Goal: Information Seeking & Learning: Find specific fact

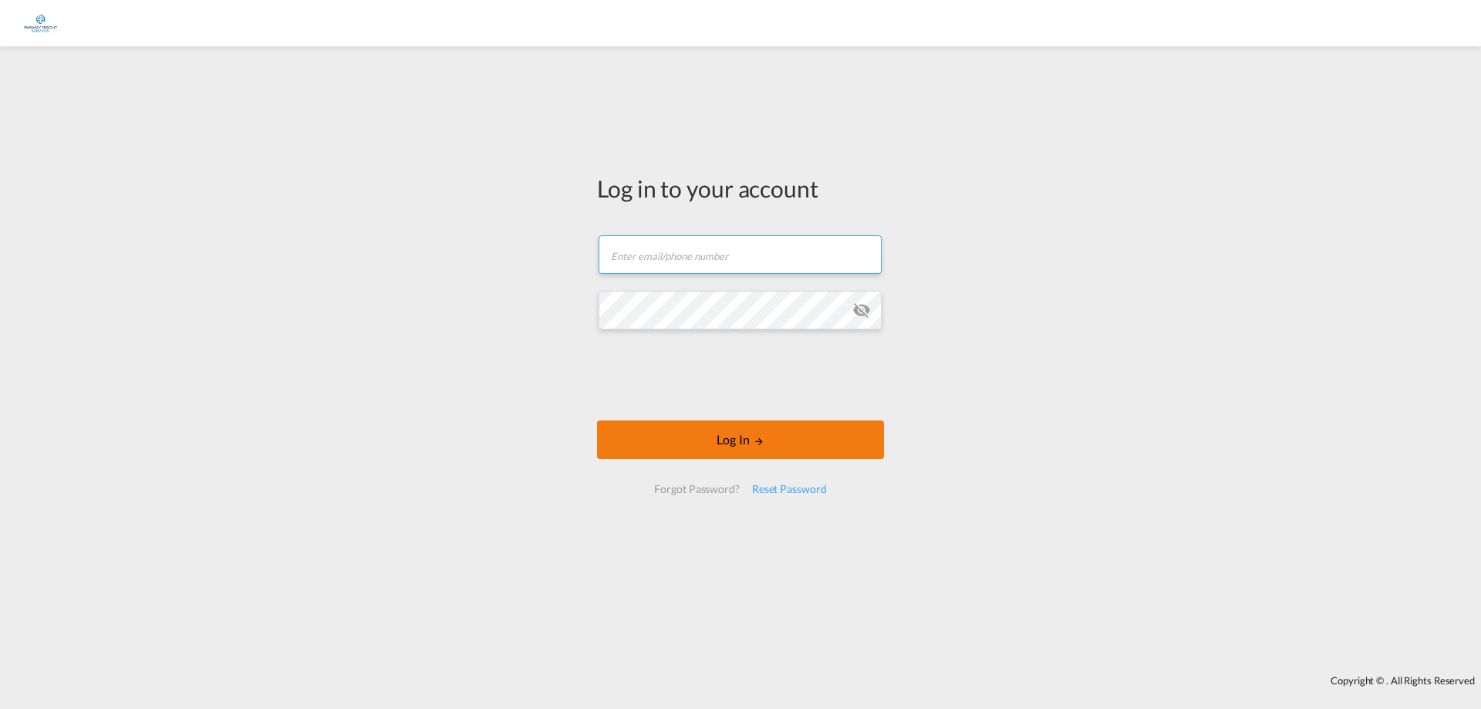
type input "[EMAIL_ADDRESS][DOMAIN_NAME]"
click at [731, 430] on button "Log In" at bounding box center [740, 440] width 287 height 39
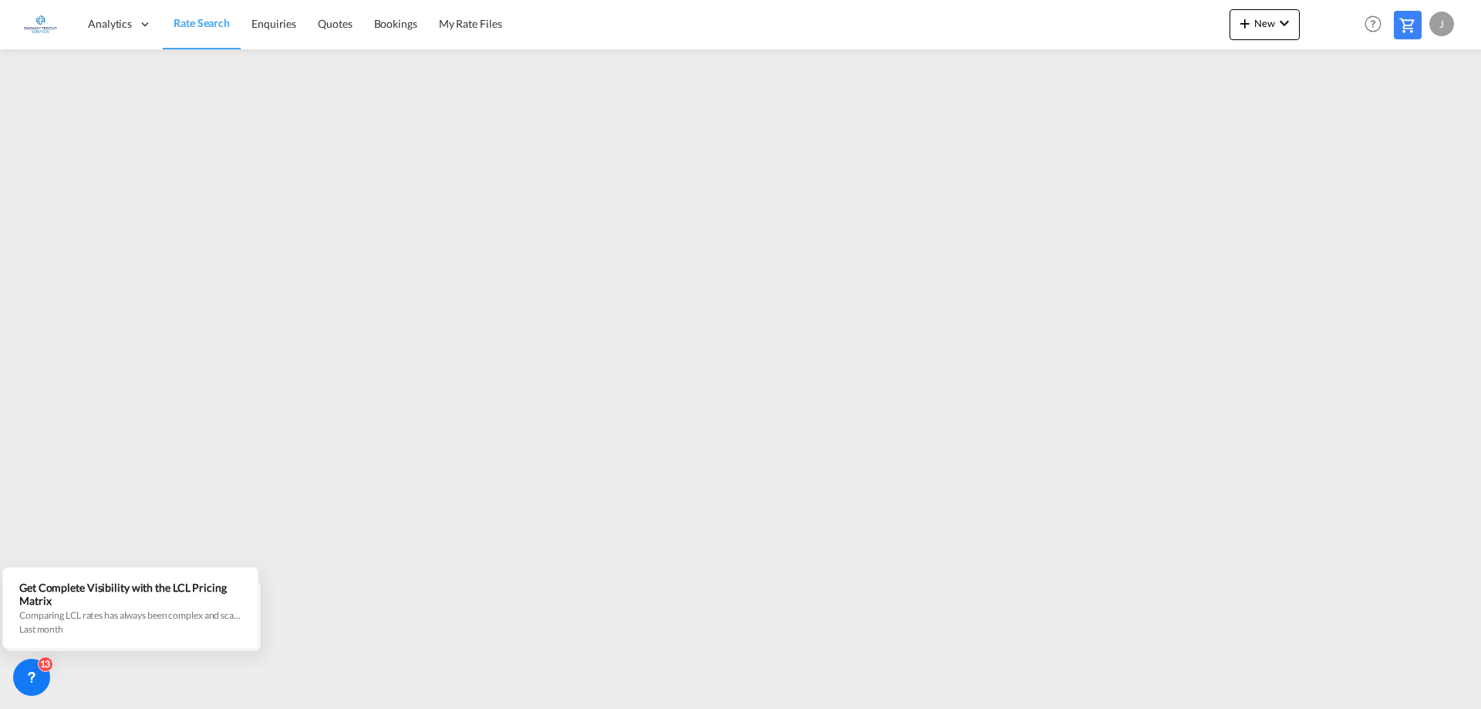
click at [1449, 27] on div "J" at bounding box center [1442, 24] width 25 height 25
click at [1416, 119] on button "Logout" at bounding box center [1424, 118] width 100 height 31
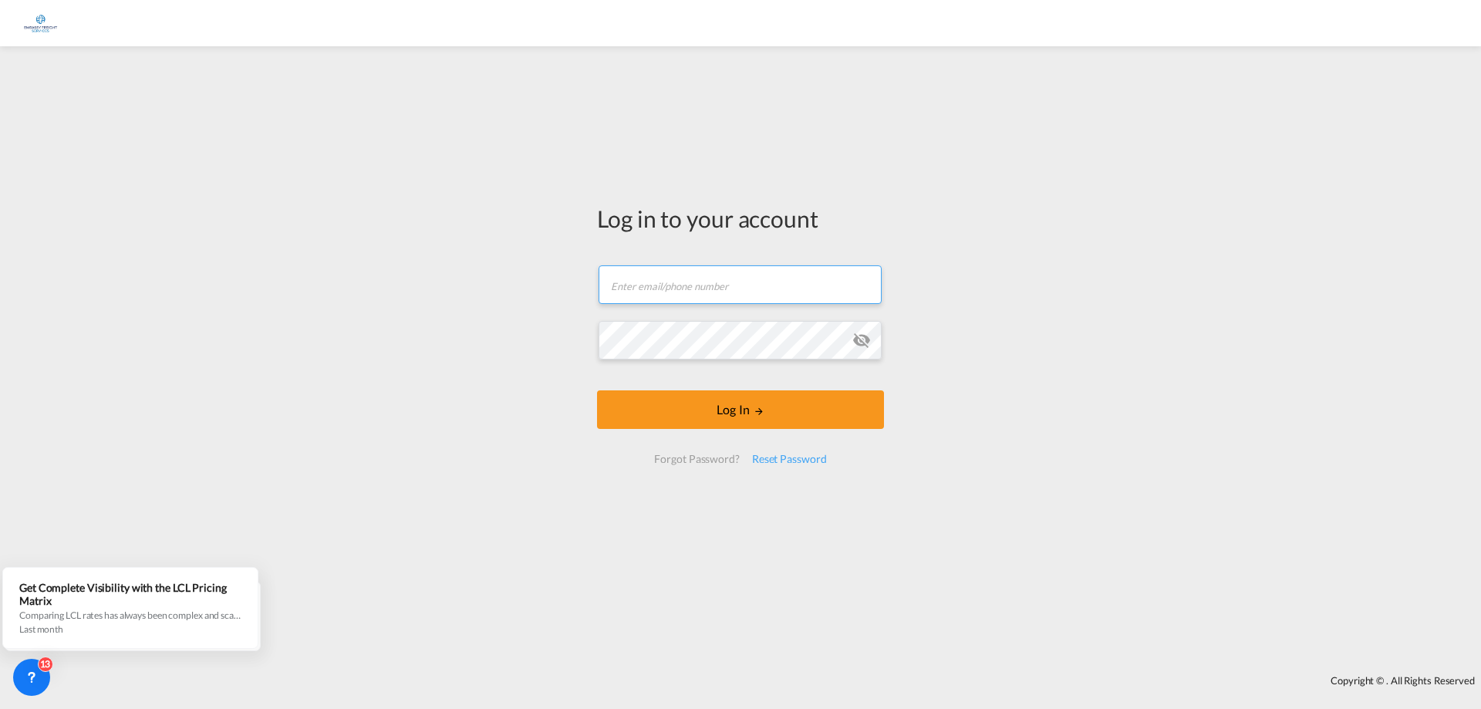
type input "[EMAIL_ADDRESS][DOMAIN_NAME]"
